Goal: Information Seeking & Learning: Learn about a topic

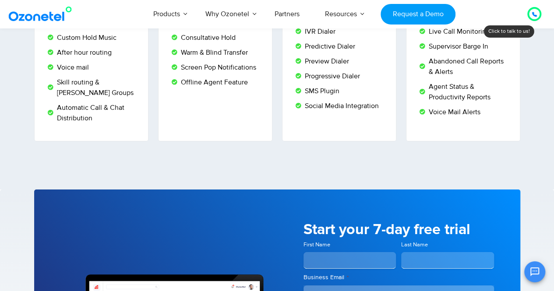
scroll to position [1615, 0]
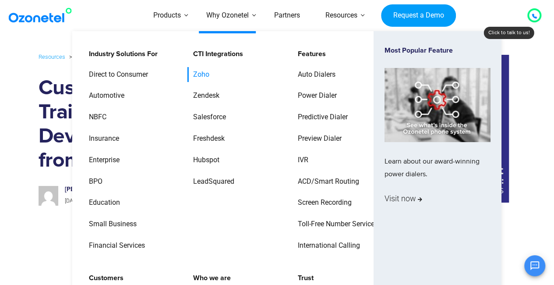
click at [201, 74] on link "Zoho" at bounding box center [199, 74] width 23 height 15
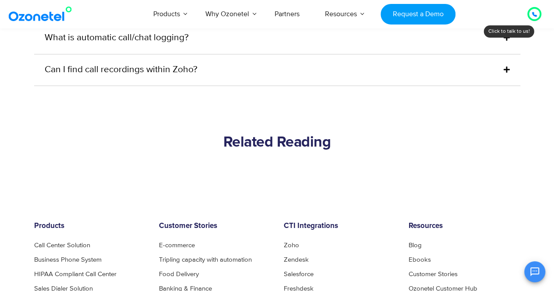
scroll to position [2565, 0]
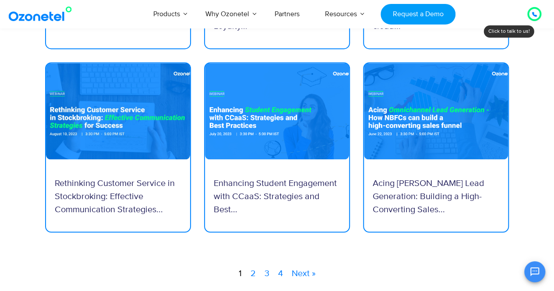
scroll to position [736, 0]
